Goal: Task Accomplishment & Management: Manage account settings

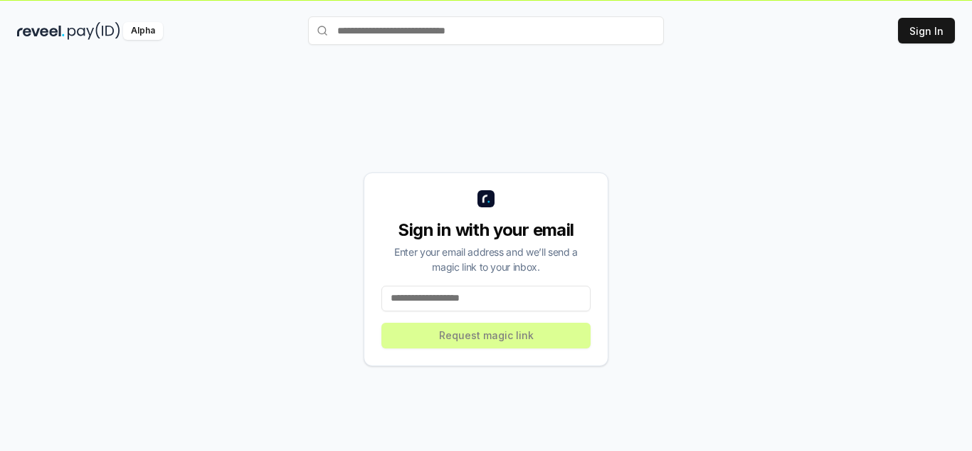
scroll to position [41, 0]
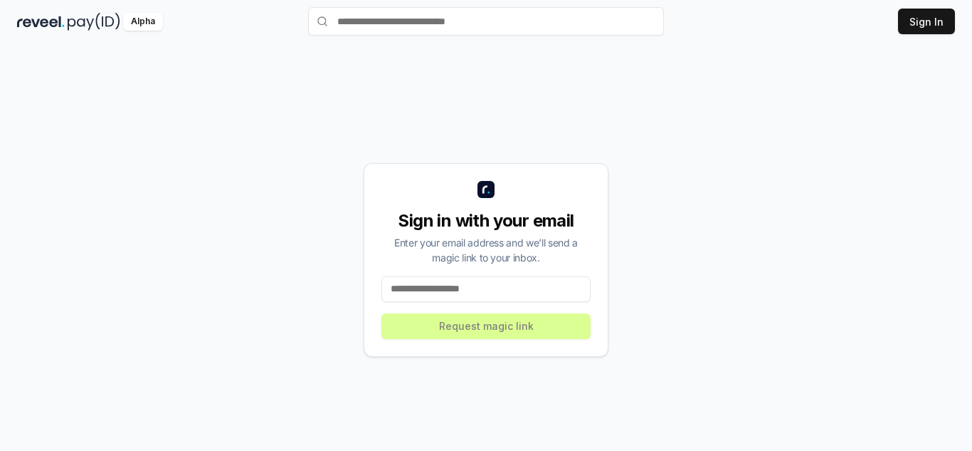
click at [527, 303] on div "Sign in with your email Enter your email address and we’ll send a magic link to…" at bounding box center [486, 260] width 245 height 194
click at [527, 296] on input at bounding box center [486, 289] width 209 height 26
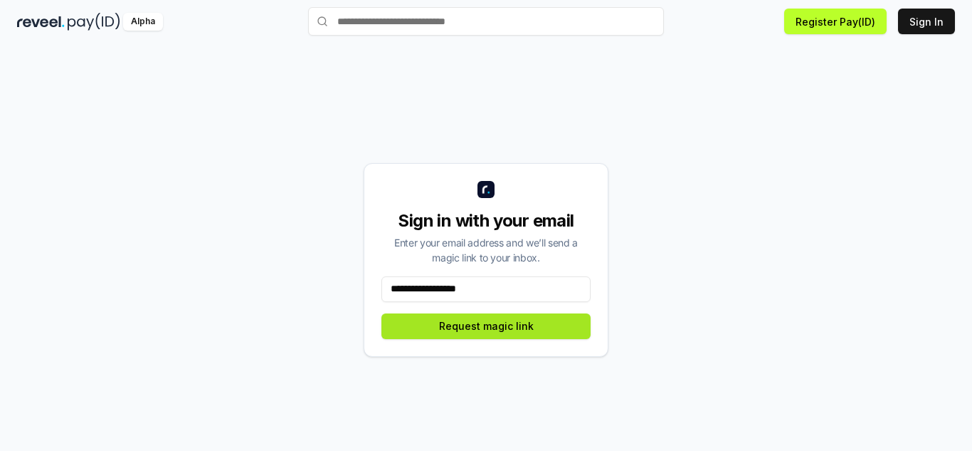
type input "**********"
click at [514, 337] on button "Request magic link" at bounding box center [486, 326] width 209 height 26
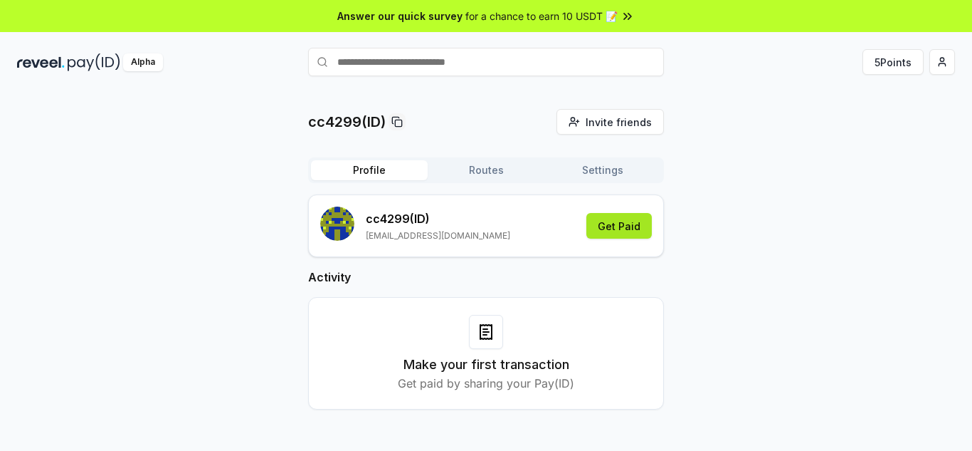
click at [636, 224] on button "Get Paid" at bounding box center [619, 226] width 65 height 26
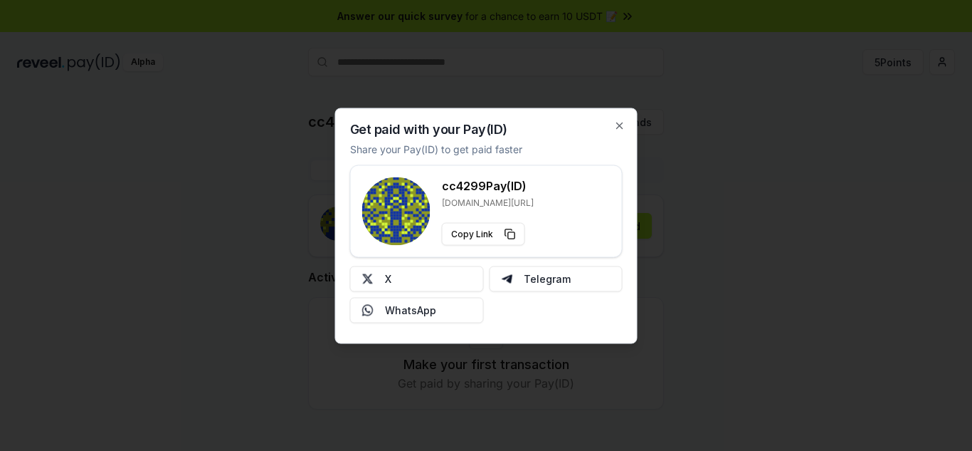
click at [527, 200] on p "reveel.id/pay/cc4299" at bounding box center [488, 201] width 92 height 11
click at [733, 262] on div at bounding box center [486, 225] width 972 height 451
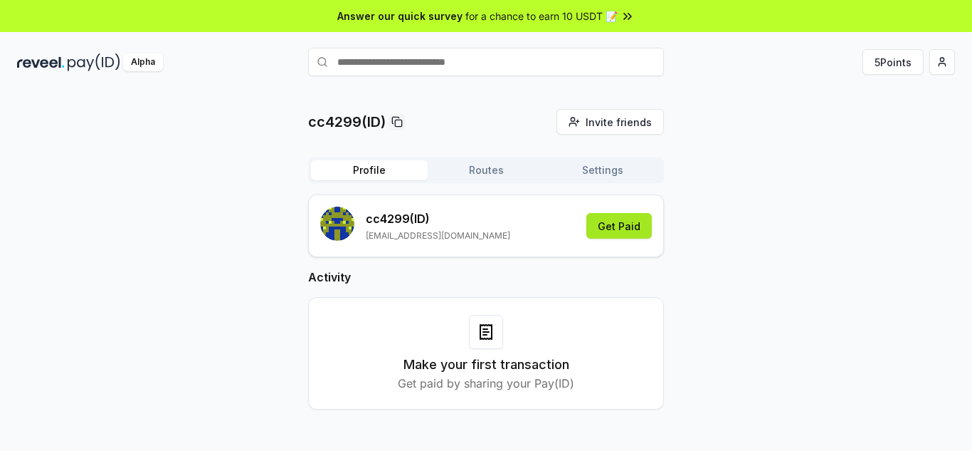
click at [637, 225] on button "Get Paid" at bounding box center [619, 226] width 65 height 26
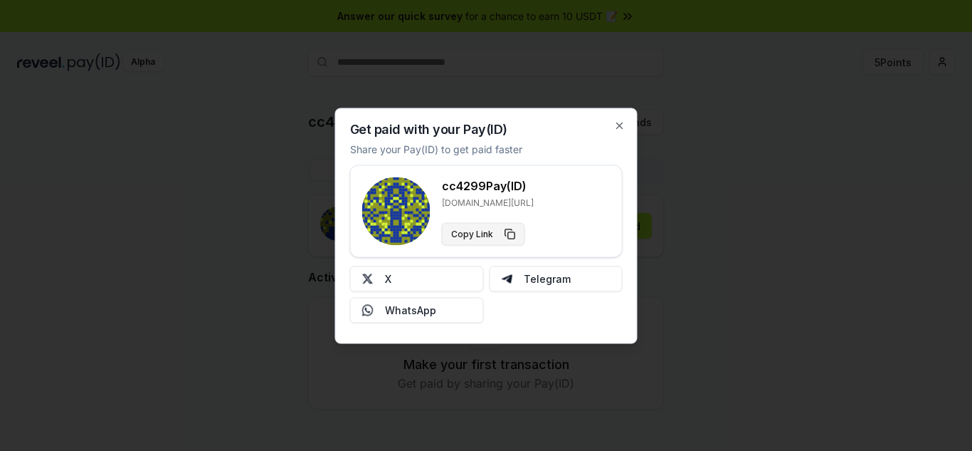
click at [478, 240] on button "Copy Link" at bounding box center [483, 233] width 83 height 23
click at [703, 323] on div at bounding box center [486, 225] width 972 height 451
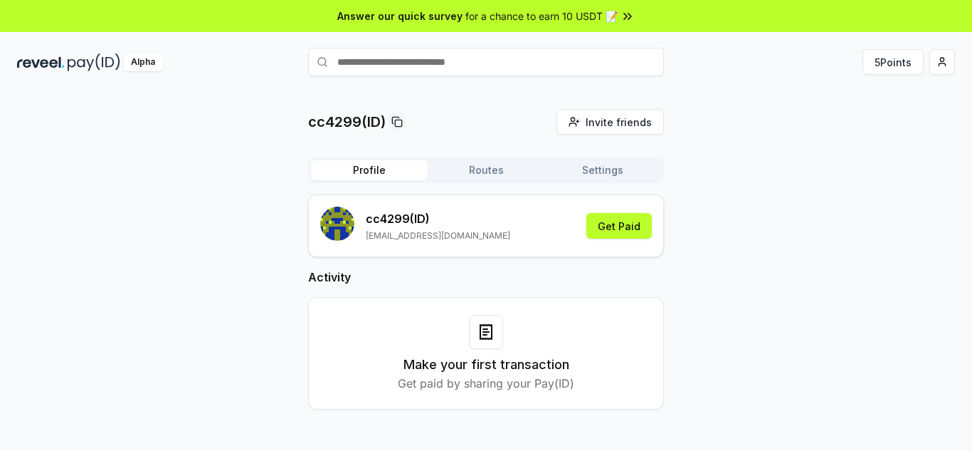
click at [536, 11] on span "for a chance to earn 10 USDT 📝" at bounding box center [542, 16] width 152 height 15
click at [517, 371] on h3 "Make your first transaction" at bounding box center [487, 364] width 166 height 20
click at [876, 69] on button "5 Points" at bounding box center [893, 62] width 61 height 26
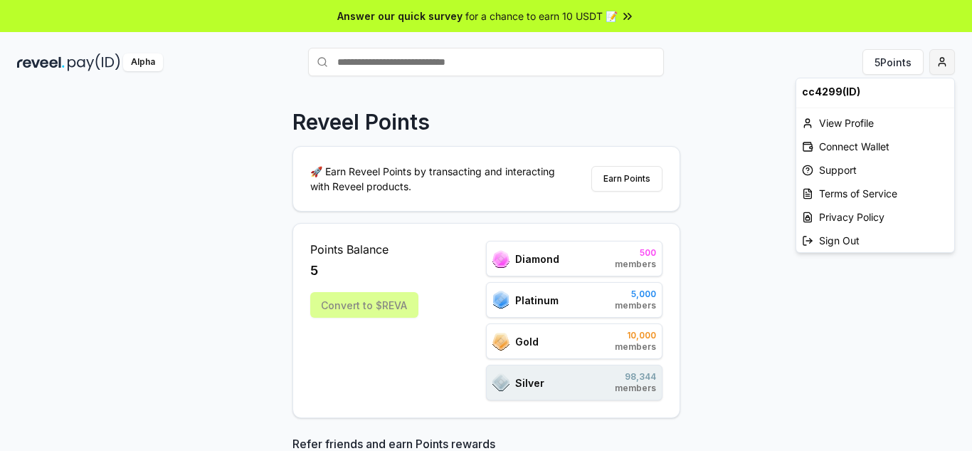
click at [936, 61] on html "Answer our quick survey for a chance to earn 10 USDT 📝 Alpha 5 Points Reveel Po…" at bounding box center [486, 225] width 972 height 451
click at [838, 151] on div "Connect Wallet" at bounding box center [875, 146] width 158 height 23
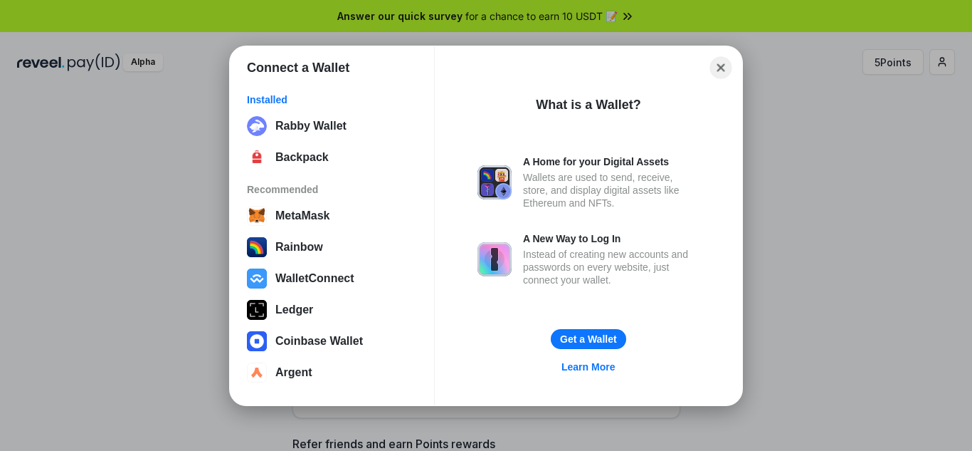
click at [718, 70] on button "Close" at bounding box center [721, 67] width 22 height 22
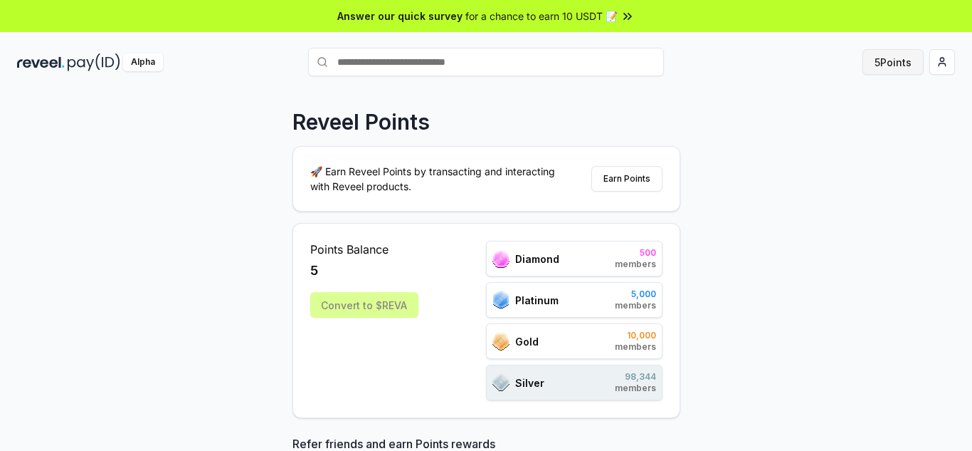
click at [893, 67] on button "5 Points" at bounding box center [893, 62] width 61 height 26
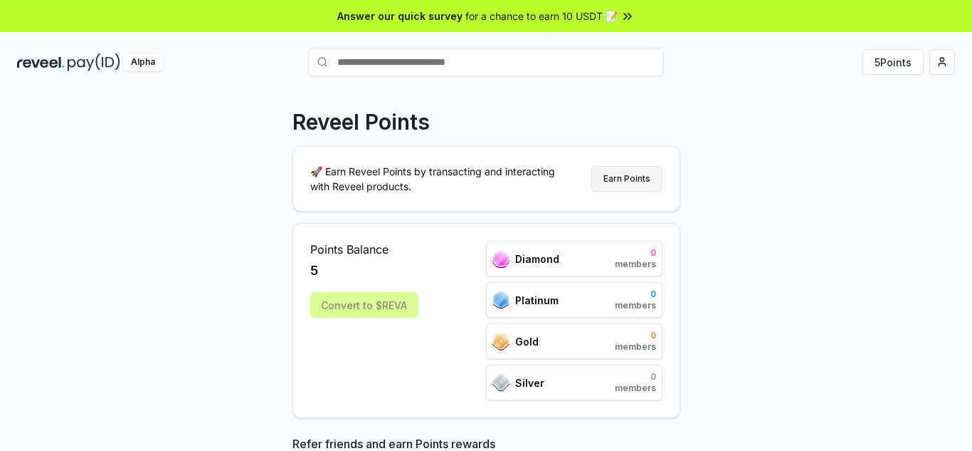
click at [623, 180] on button "Earn Points" at bounding box center [627, 179] width 71 height 26
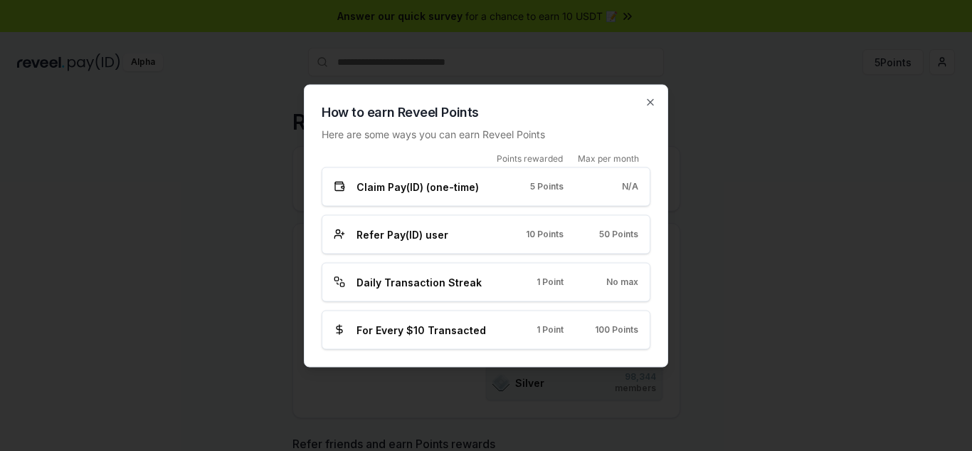
click at [594, 285] on div "No max" at bounding box center [613, 281] width 52 height 11
click at [418, 276] on span "Daily Transaction Streak" at bounding box center [419, 281] width 125 height 15
click at [653, 102] on icon "button" at bounding box center [650, 101] width 11 height 11
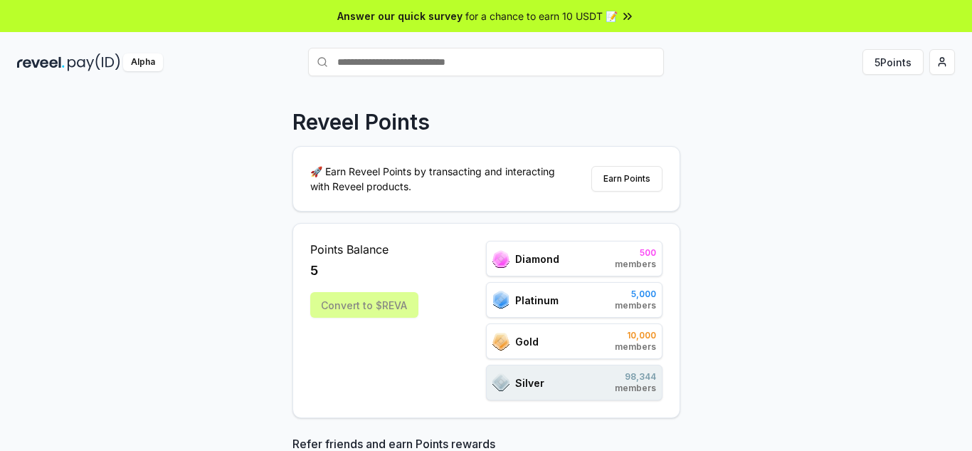
click at [38, 64] on img at bounding box center [41, 62] width 48 height 18
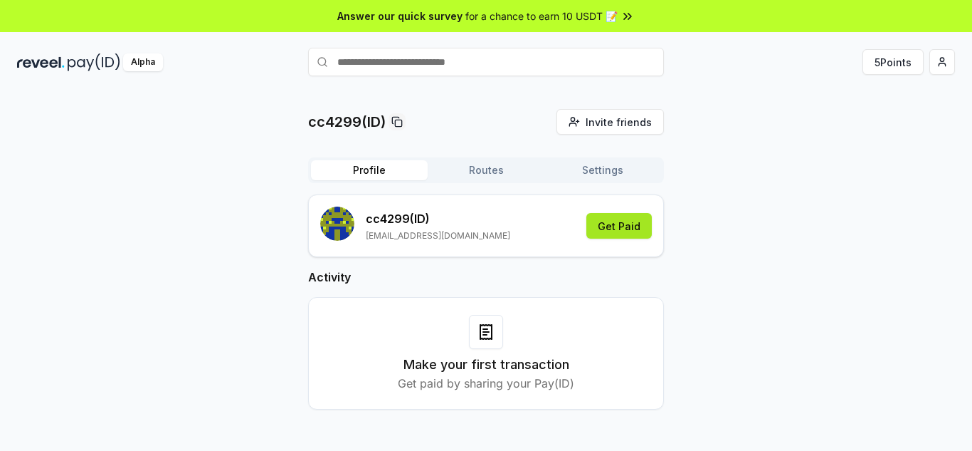
click at [650, 229] on button "Get Paid" at bounding box center [619, 226] width 65 height 26
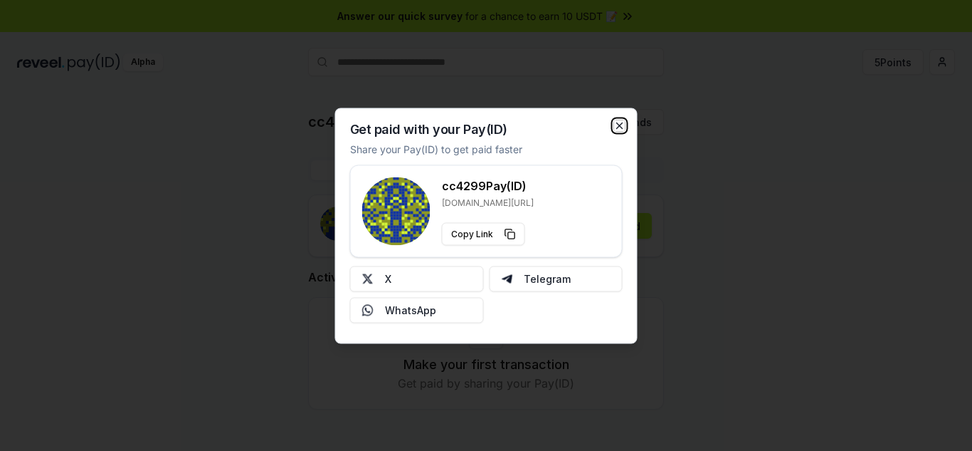
click at [615, 126] on icon "button" at bounding box center [619, 125] width 11 height 11
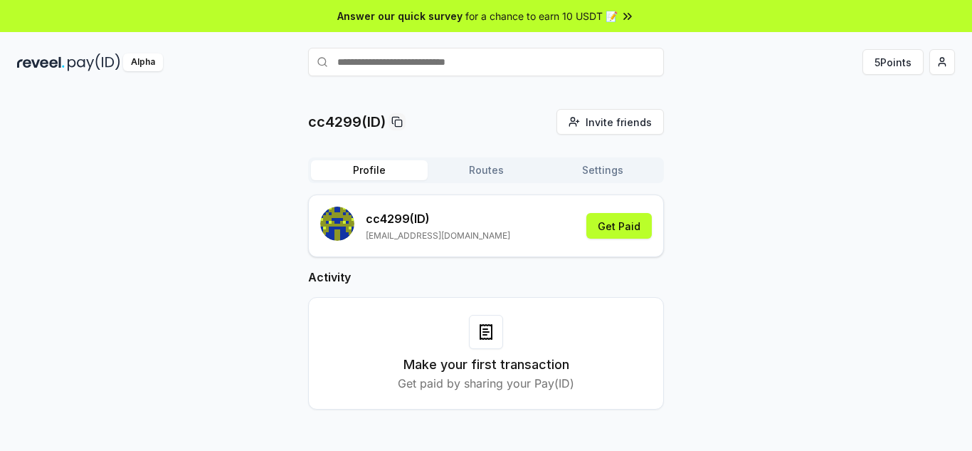
click at [959, 70] on div "Alpha 5 Points" at bounding box center [486, 61] width 972 height 37
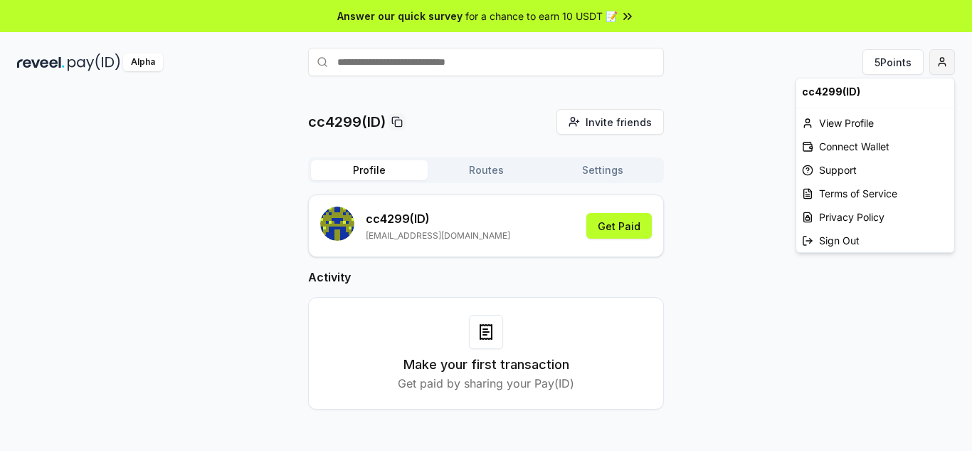
click at [949, 71] on html "Answer our quick survey for a chance to earn 10 USDT 📝 Alpha 5 Points cc4299(ID…" at bounding box center [486, 225] width 972 height 451
click at [866, 125] on div "View Profile" at bounding box center [875, 122] width 158 height 23
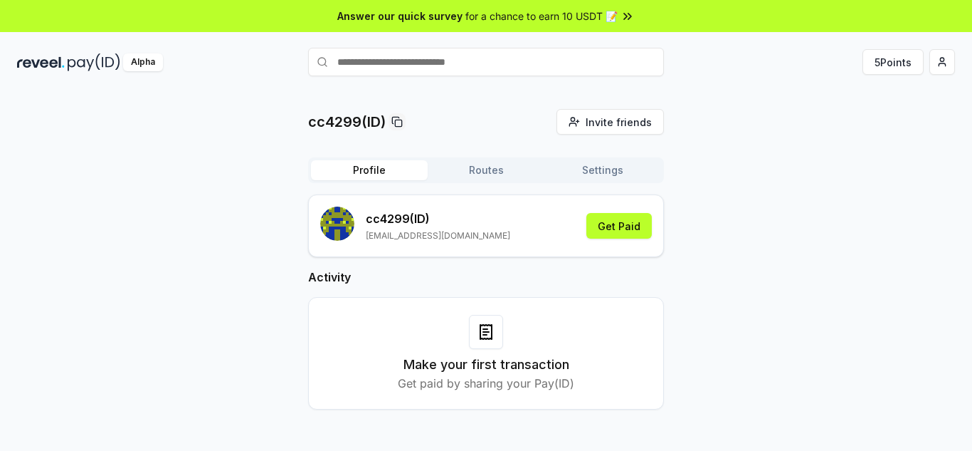
click at [504, 167] on button "Routes" at bounding box center [486, 170] width 117 height 20
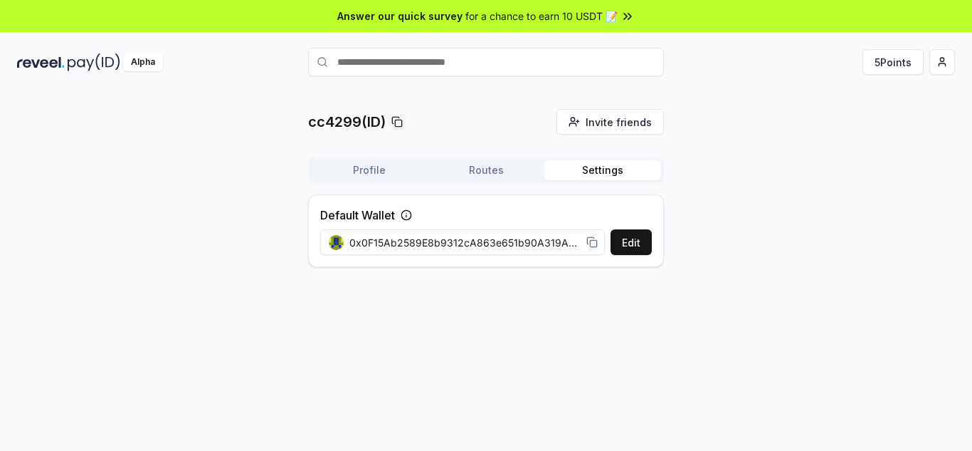
click at [596, 172] on button "Settings" at bounding box center [603, 170] width 117 height 20
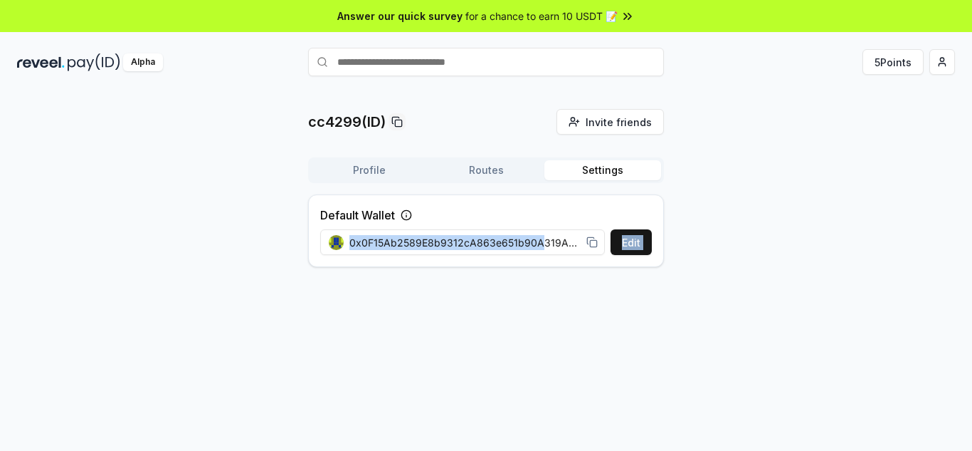
drag, startPoint x: 541, startPoint y: 245, endPoint x: 292, endPoint y: 256, distance: 249.4
click at [292, 256] on div "cc4299(ID) Invite friends Invite Profile Routes Settings Default Wallet Edit 0x…" at bounding box center [486, 193] width 938 height 169
click at [384, 250] on div "0x0F15Ab2589E8b9312cA863e651b90A319A8DA6E2" at bounding box center [463, 242] width 286 height 32
drag, startPoint x: 386, startPoint y: 243, endPoint x: 831, endPoint y: 275, distance: 446.7
click at [831, 275] on div "cc4299(ID) Invite friends Invite Profile Routes Settings Default Wallet Edit 0x…" at bounding box center [486, 193] width 938 height 169
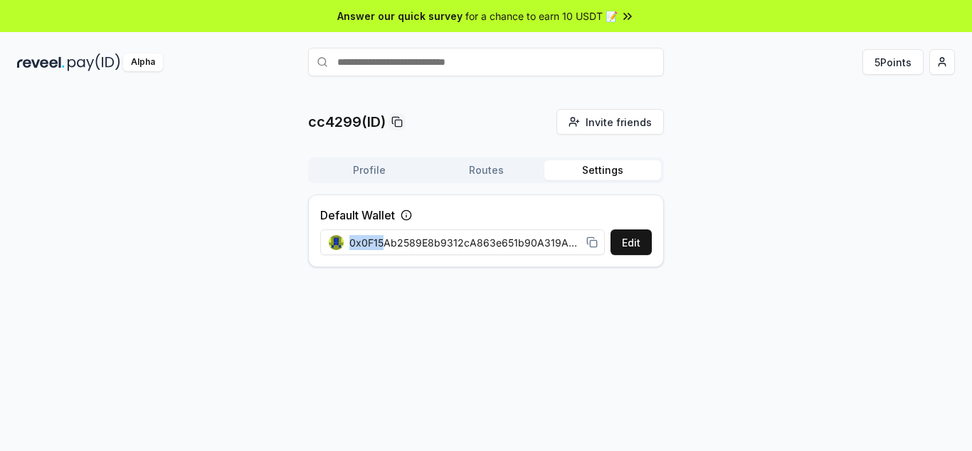
click at [764, 280] on div "cc4299(ID) Invite friends Invite Profile Routes Settings Default Wallet Edit 0x…" at bounding box center [486, 285] width 972 height 411
